Goal: Information Seeking & Learning: Learn about a topic

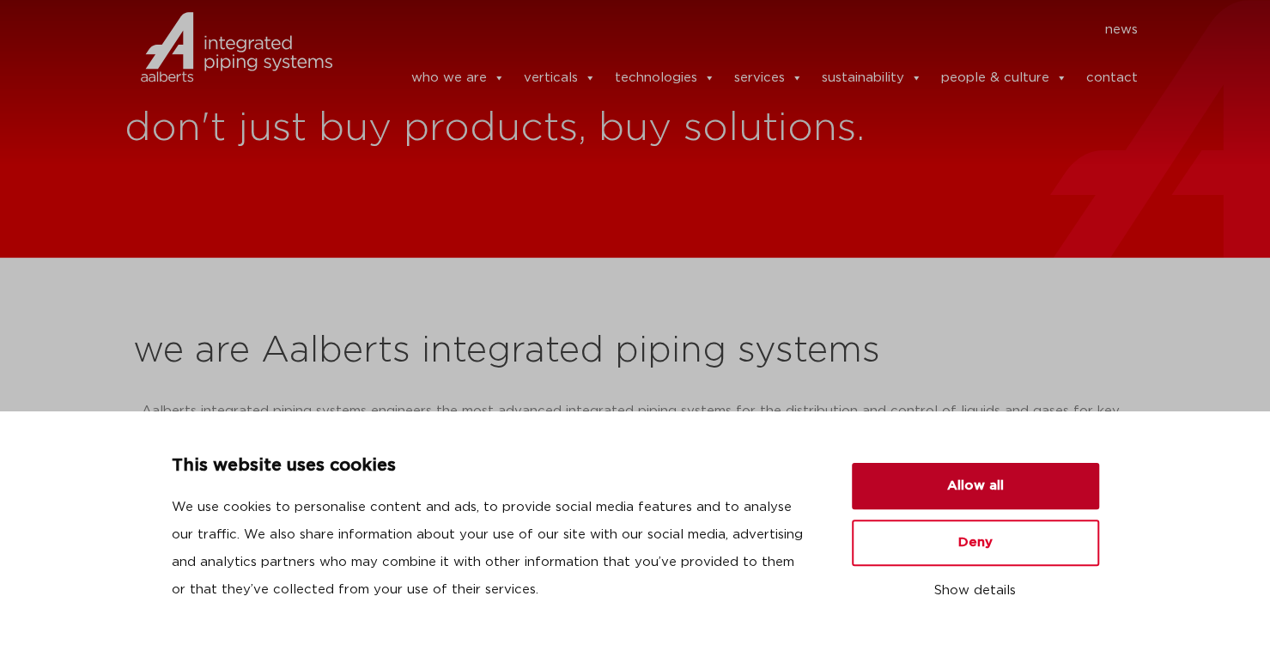
click at [1039, 477] on button "Allow all" at bounding box center [975, 486] width 247 height 46
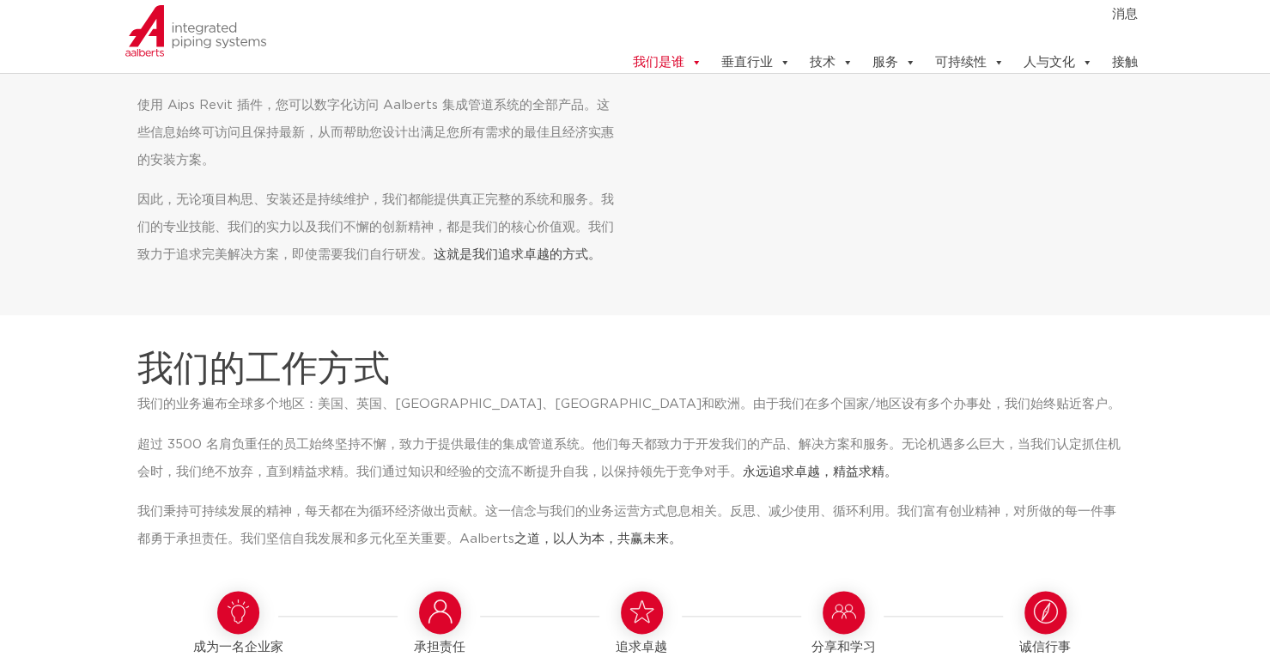
scroll to position [858, 0]
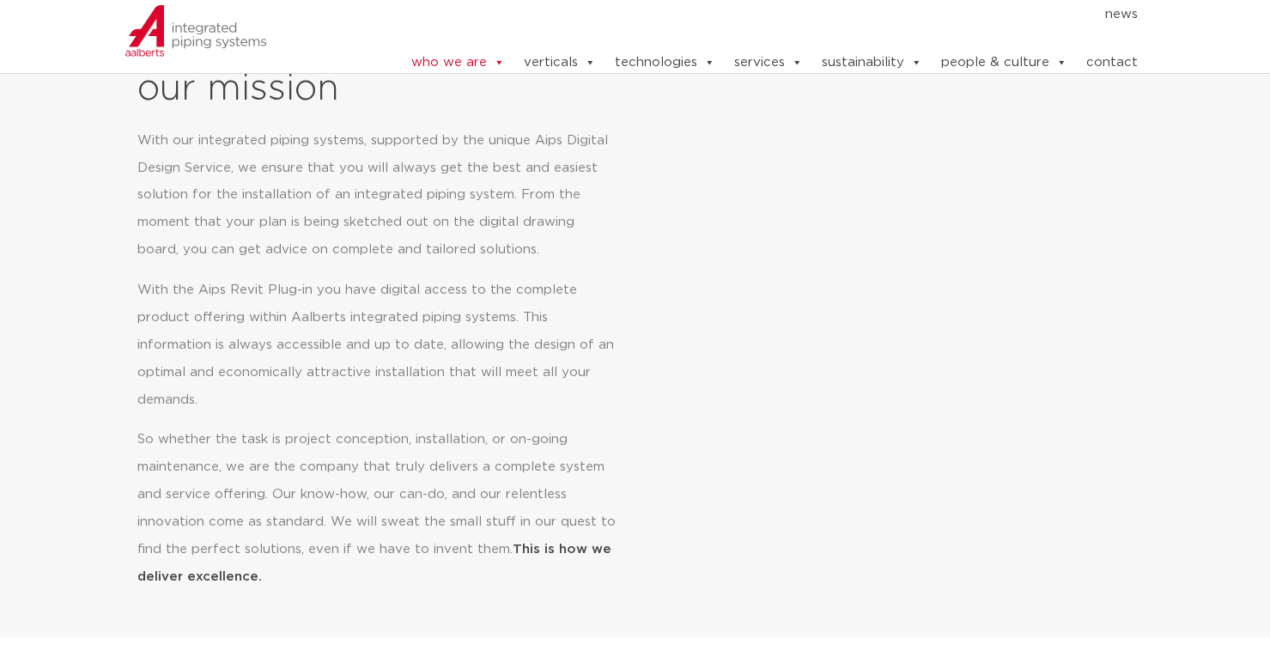
scroll to position [773, 0]
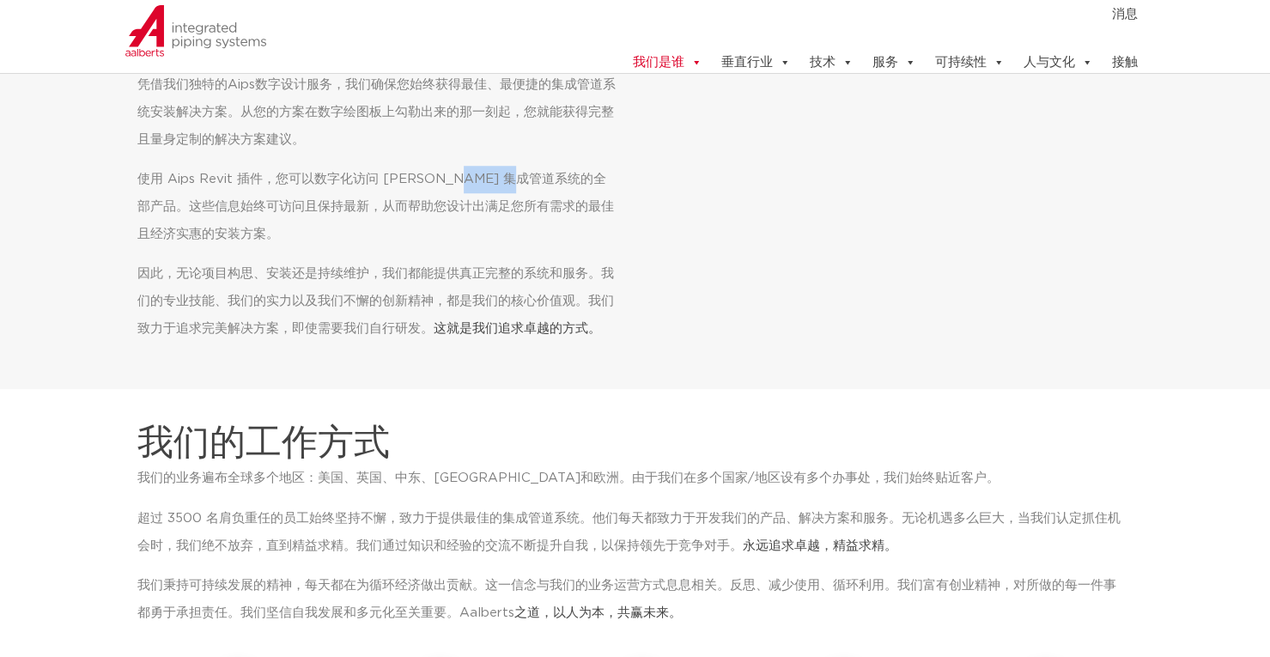
drag, startPoint x: 440, startPoint y: 179, endPoint x: 521, endPoint y: 173, distance: 81.8
click at [521, 173] on font "使用 Aips Revit 插件，您可以数字化访问 Aalberts 集成管道系统的全部产品。这些信息始终可访问且保持最新，从而帮助您设计出满足您所有需求的最…" at bounding box center [375, 207] width 476 height 68
copy font "集成管道系统"
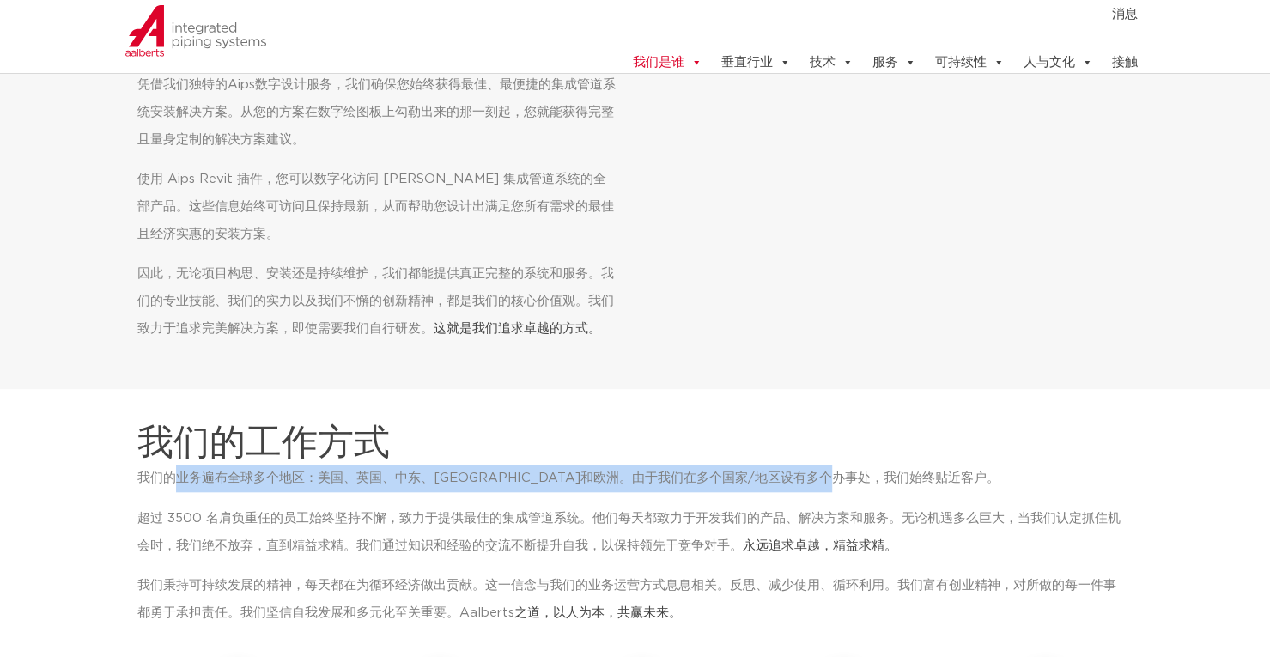
drag, startPoint x: 178, startPoint y: 479, endPoint x: 921, endPoint y: 479, distance: 743.4
click at [921, 479] on p "我们的业务遍布全球多个地区：美国、英国、[GEOGRAPHIC_DATA]、[GEOGRAPHIC_DATA]和欧洲。由于我们在多个国家/地区设有多个办事处，…" at bounding box center [628, 477] width 983 height 27
copy font "业务遍布全球多个地区：美国、英国、中东、亚太地区和欧洲。由于我们在多个国家/地区设有多个办事处，我们始终贴近客户。"
